Goal: Transaction & Acquisition: Purchase product/service

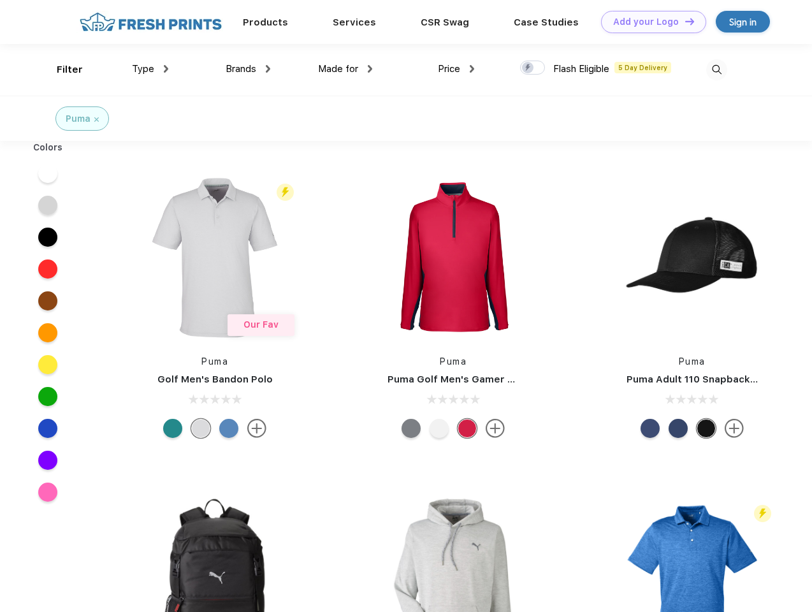
click at [649, 22] on link "Add your Logo Design Tool" at bounding box center [653, 22] width 105 height 22
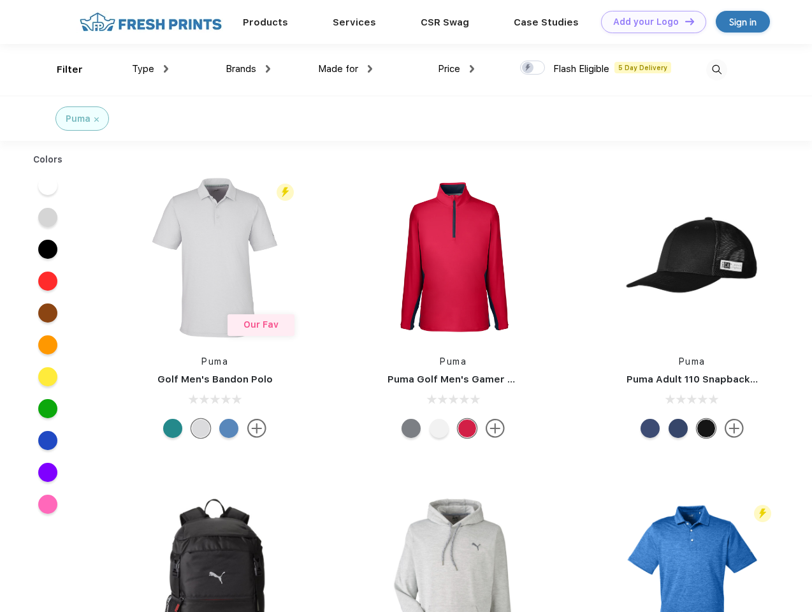
click at [0, 0] on div "Design Tool" at bounding box center [0, 0] width 0 height 0
click at [684, 21] on link "Add your Logo Design Tool" at bounding box center [653, 22] width 105 height 22
click at [61, 69] on div "Filter" at bounding box center [70, 69] width 26 height 15
click at [150, 69] on span "Type" at bounding box center [143, 68] width 22 height 11
click at [248, 69] on span "Brands" at bounding box center [241, 68] width 31 height 11
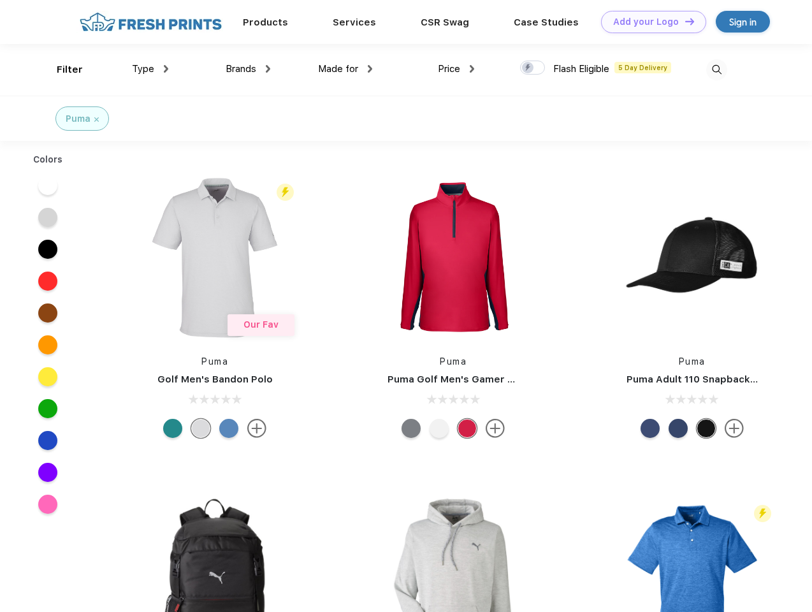
click at [345, 69] on span "Made for" at bounding box center [338, 68] width 40 height 11
click at [456, 69] on span "Price" at bounding box center [449, 68] width 22 height 11
click at [533, 68] on div at bounding box center [532, 68] width 25 height 14
click at [528, 68] on input "checkbox" at bounding box center [524, 64] width 8 height 8
click at [716, 69] on img at bounding box center [716, 69] width 21 height 21
